Goal: Navigation & Orientation: Find specific page/section

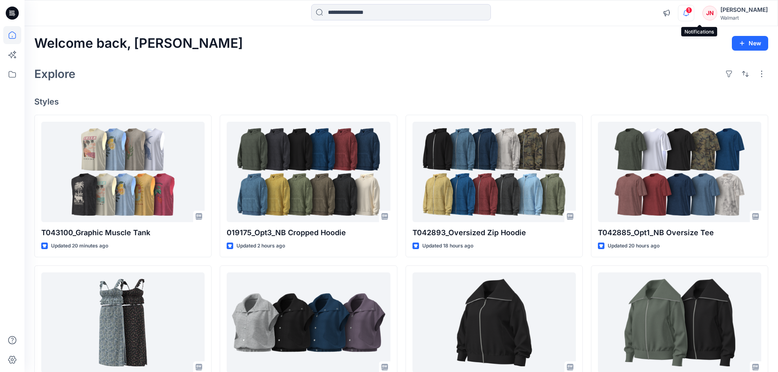
click at [687, 11] on icon "button" at bounding box center [686, 10] width 2 height 1
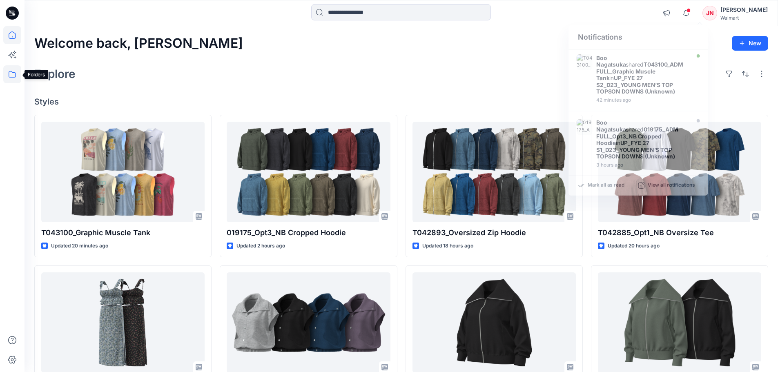
click at [9, 73] on icon at bounding box center [12, 74] width 18 height 18
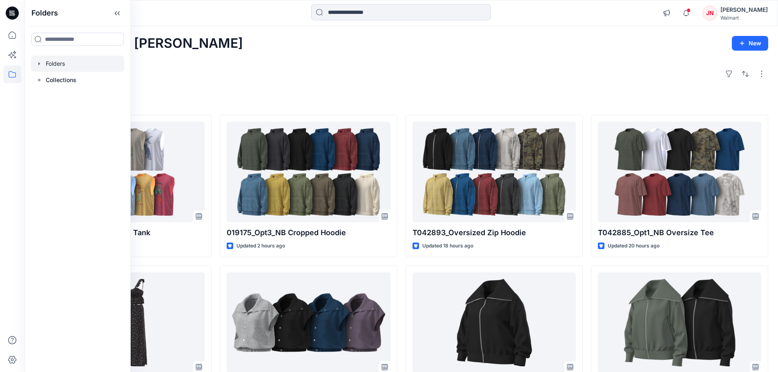
click at [53, 64] on div at bounding box center [77, 64] width 93 height 16
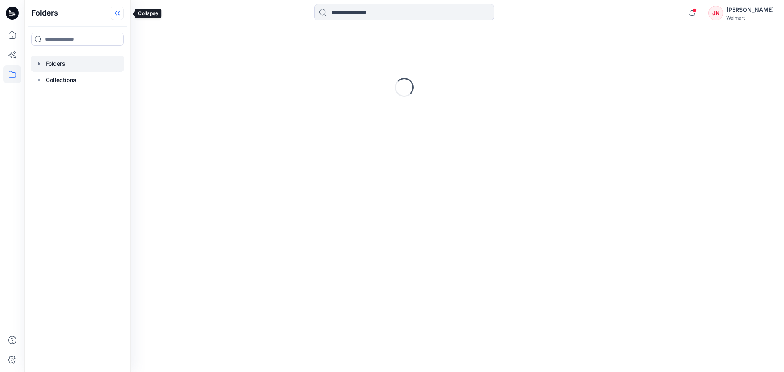
click at [124, 17] on icon at bounding box center [117, 13] width 13 height 13
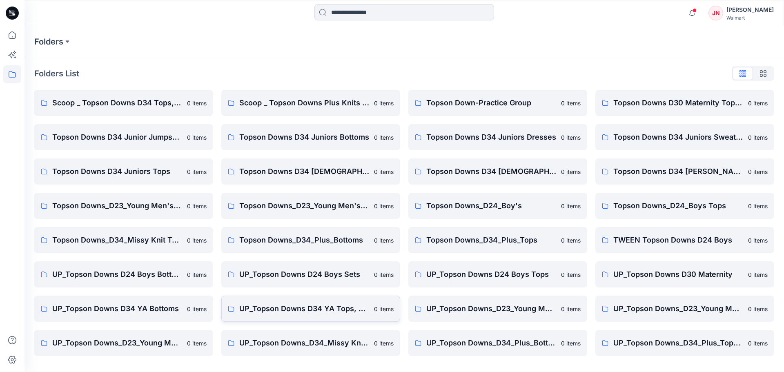
click at [344, 311] on p "UP_Topson Downs D34 YA Tops, Dresses and Sets" at bounding box center [304, 308] width 130 height 11
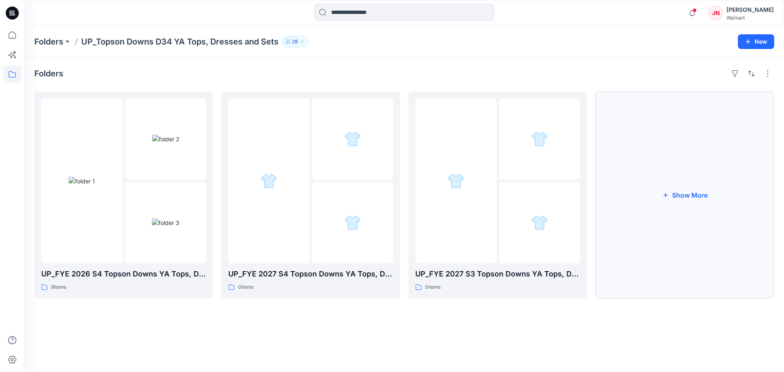
click at [677, 249] on button "Show More" at bounding box center [684, 194] width 179 height 207
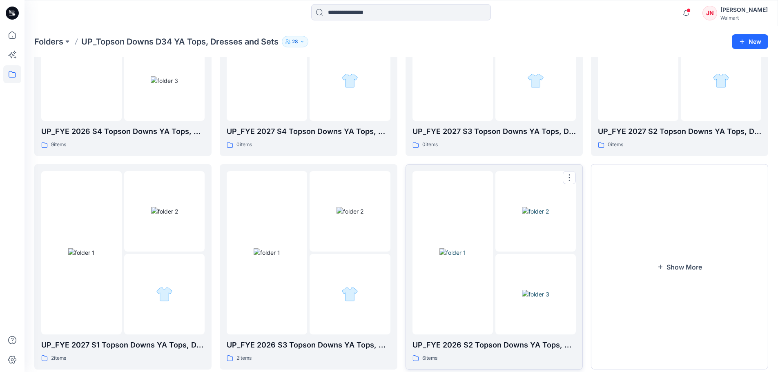
scroll to position [161, 0]
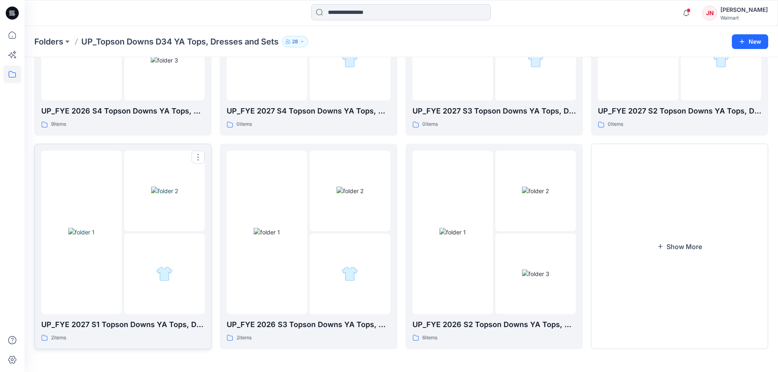
click at [104, 300] on div at bounding box center [81, 232] width 80 height 163
